Goal: Task Accomplishment & Management: Use online tool/utility

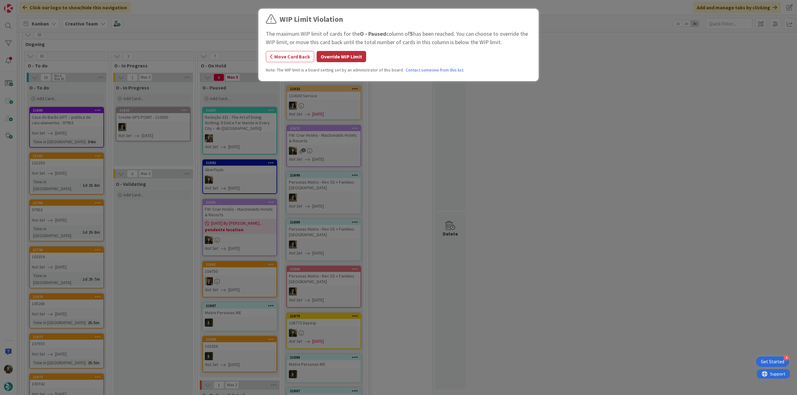
click at [342, 58] on button "Override WIP Limit" at bounding box center [340, 56] width 49 height 11
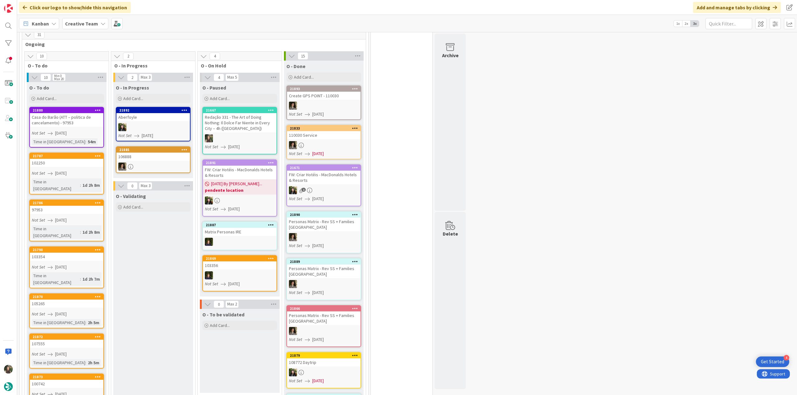
scroll to position [369, 0]
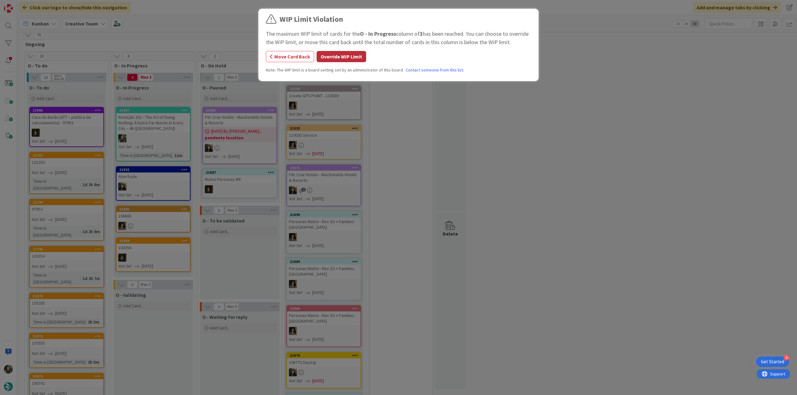
click at [323, 54] on button "Override WIP Limit" at bounding box center [340, 56] width 49 height 11
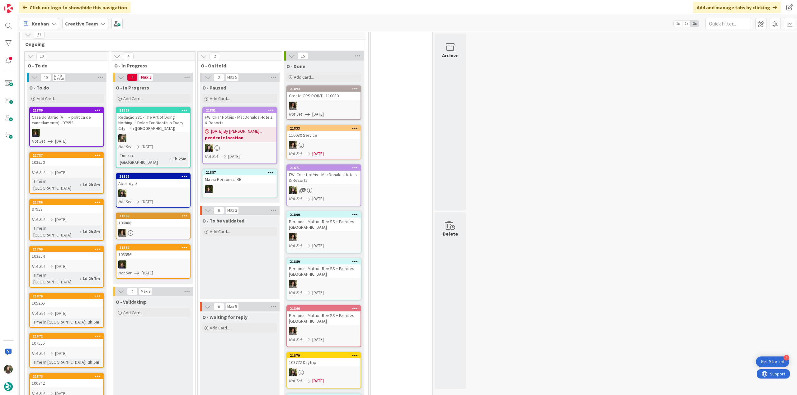
click at [168, 134] on div at bounding box center [152, 138] width 73 height 8
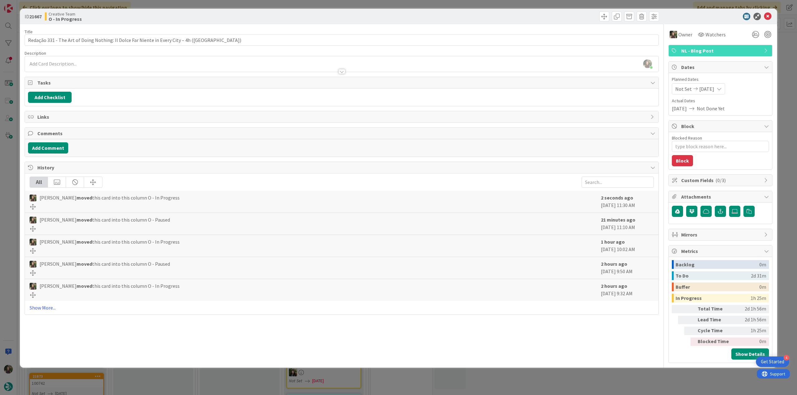
click at [611, 385] on div "ID 21667 Creative Team O - In Progress Title 93 / 128 Redação 331 - The Art of …" at bounding box center [398, 197] width 797 height 395
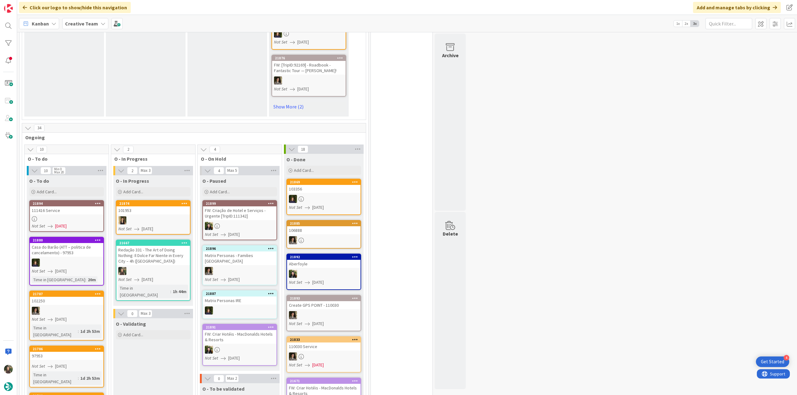
scroll to position [498, 0]
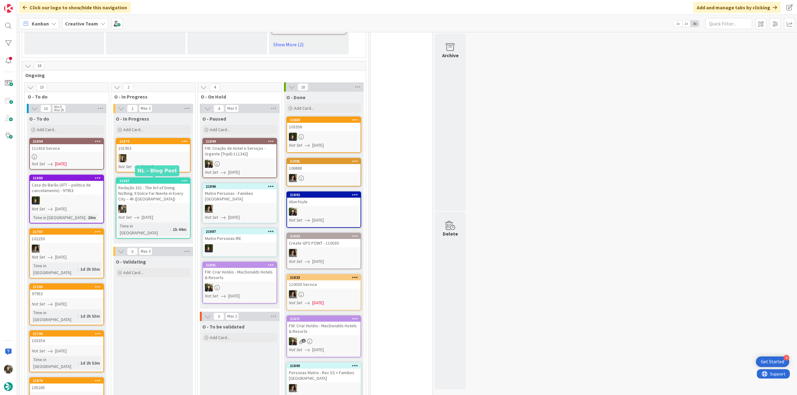
click at [159, 192] on div "Redação 331 - The Art of Doing Nothing: Il Dolce Far Niente in Every City – 4h …" at bounding box center [152, 193] width 73 height 19
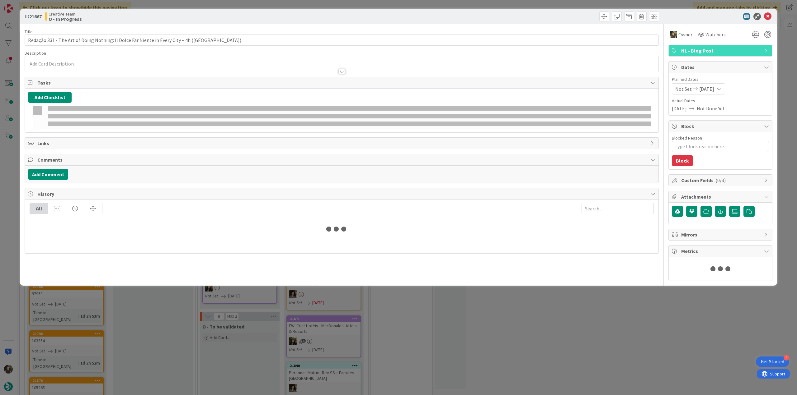
type textarea "x"
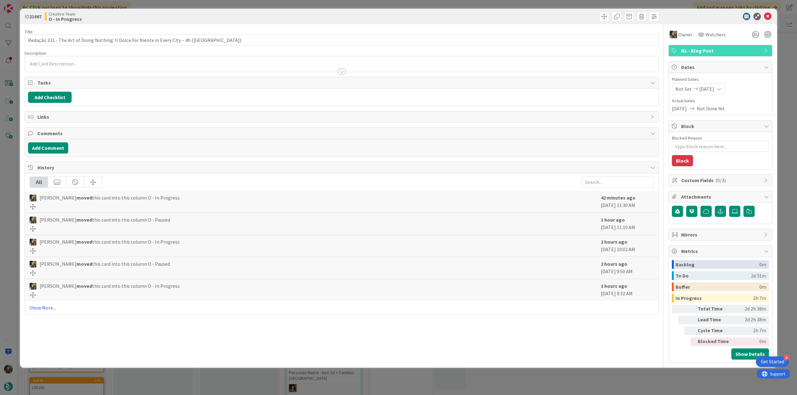
click at [597, 377] on div "ID 21667 Creative Team O - In Progress Title 93 / 128 Redação 331 - The Art of …" at bounding box center [398, 197] width 797 height 395
